Goal: Task Accomplishment & Management: Use online tool/utility

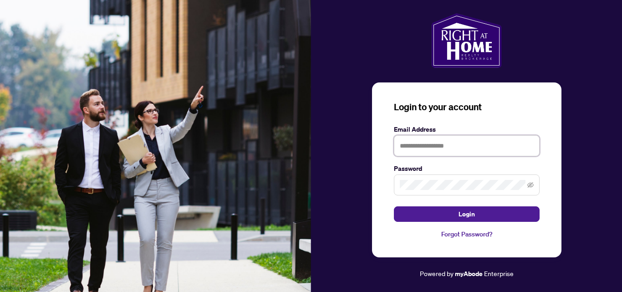
click at [434, 152] on input "text" at bounding box center [467, 145] width 146 height 21
type input "**********"
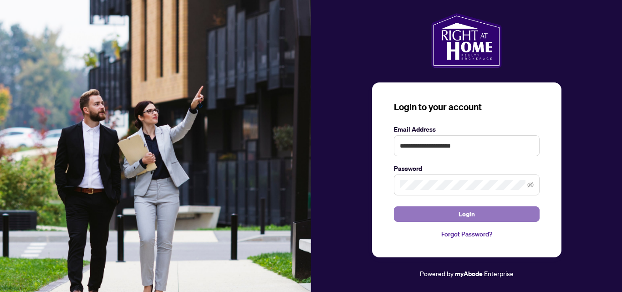
click at [459, 209] on span "Login" at bounding box center [467, 214] width 16 height 15
click at [462, 211] on span "Login" at bounding box center [467, 214] width 16 height 15
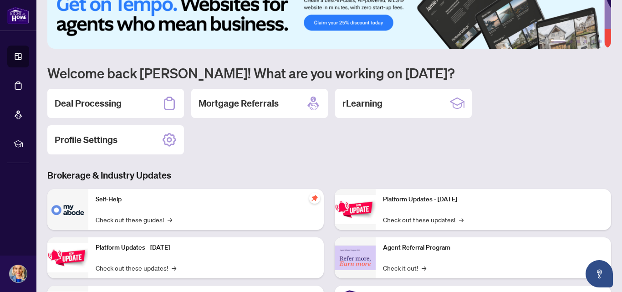
scroll to position [13, 0]
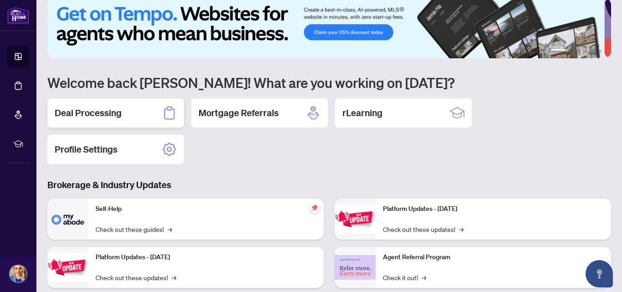
click at [137, 112] on div "Deal Processing" at bounding box center [115, 112] width 137 height 29
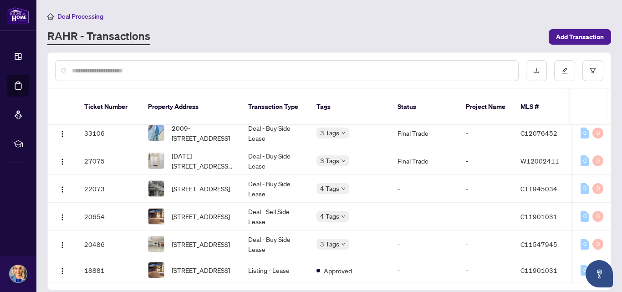
scroll to position [299, 0]
click at [190, 211] on span "[STREET_ADDRESS]" at bounding box center [201, 216] width 58 height 10
click at [202, 265] on span "[STREET_ADDRESS]" at bounding box center [201, 270] width 58 height 10
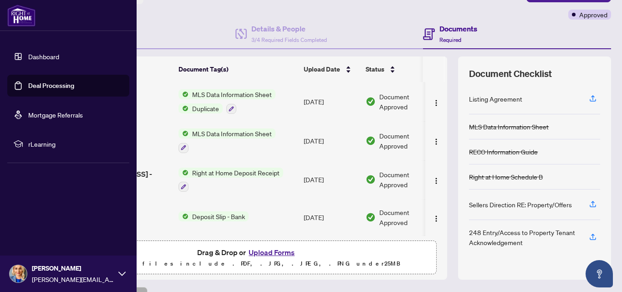
drag, startPoint x: 80, startPoint y: 153, endPoint x: 112, endPoint y: 277, distance: 129.0
click at [110, 274] on div "Dashboard Deal Processing Mortgage Referrals rLearning [PERSON_NAME] Esener [EM…" at bounding box center [68, 146] width 137 height 292
click at [108, 180] on div "Dashboard Deal Processing Mortgage Referrals rLearning [PERSON_NAME] Esener [EM…" at bounding box center [68, 146] width 137 height 292
